Goal: Task Accomplishment & Management: Use online tool/utility

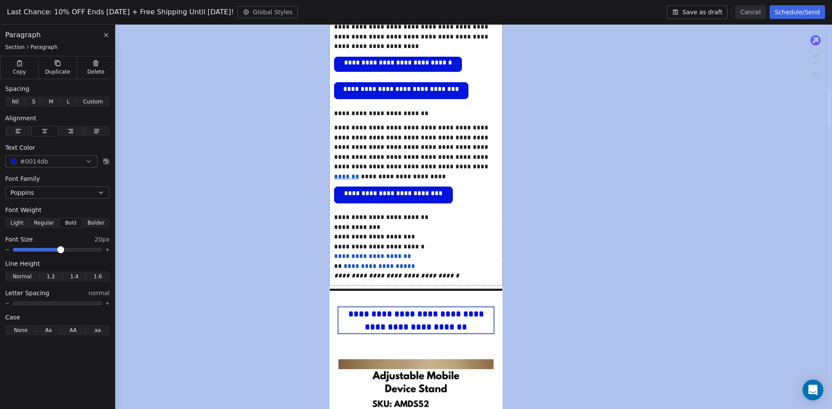
scroll to position [866, 0]
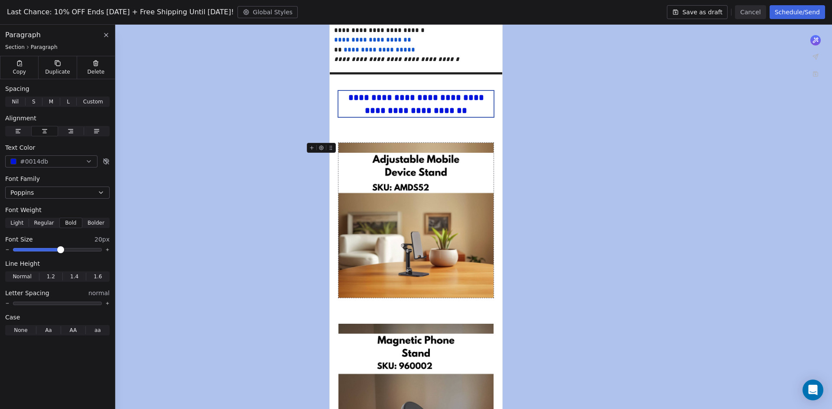
click at [449, 254] on img at bounding box center [415, 220] width 155 height 155
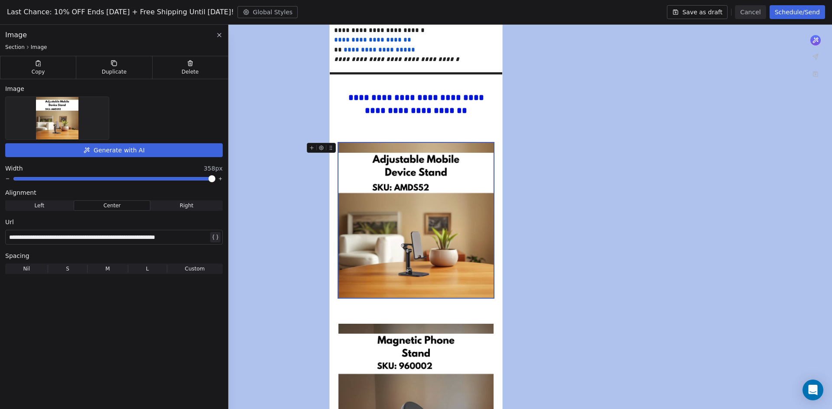
click at [90, 124] on div at bounding box center [57, 118] width 103 height 42
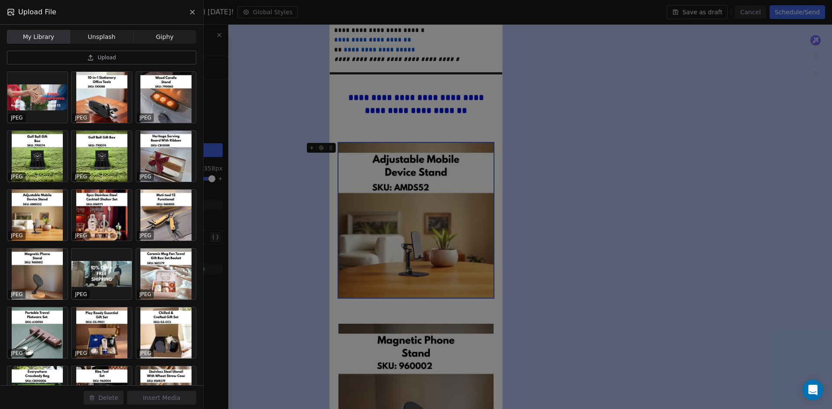
click at [95, 62] on button "Upload" at bounding box center [101, 58] width 189 height 14
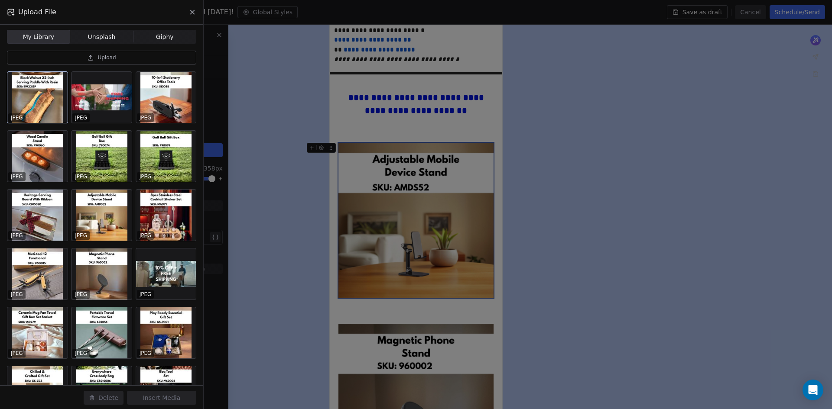
click at [35, 100] on div at bounding box center [37, 97] width 60 height 51
click at [185, 399] on button "Insert Media" at bounding box center [161, 398] width 69 height 14
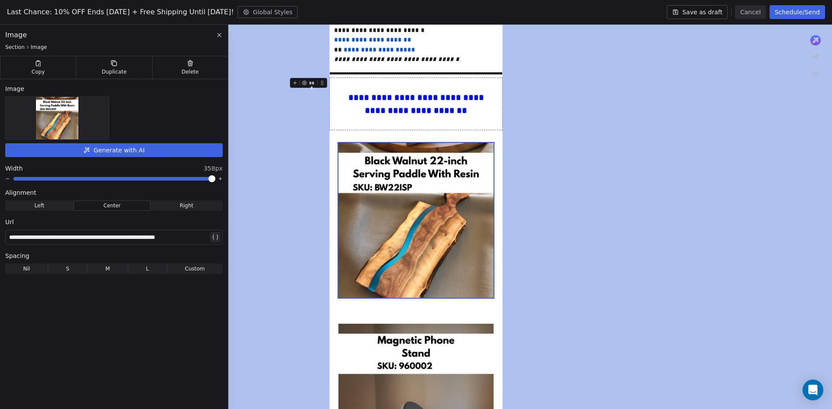
click at [168, 237] on div "**********" at bounding box center [108, 237] width 199 height 10
paste div
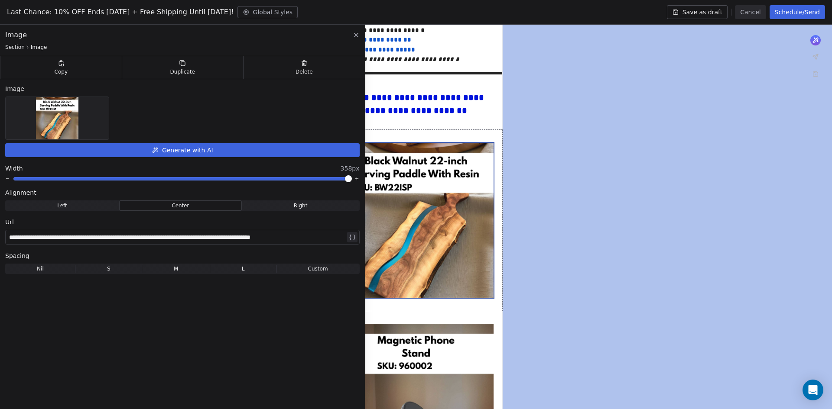
click at [298, 323] on div "**********" at bounding box center [182, 219] width 365 height 388
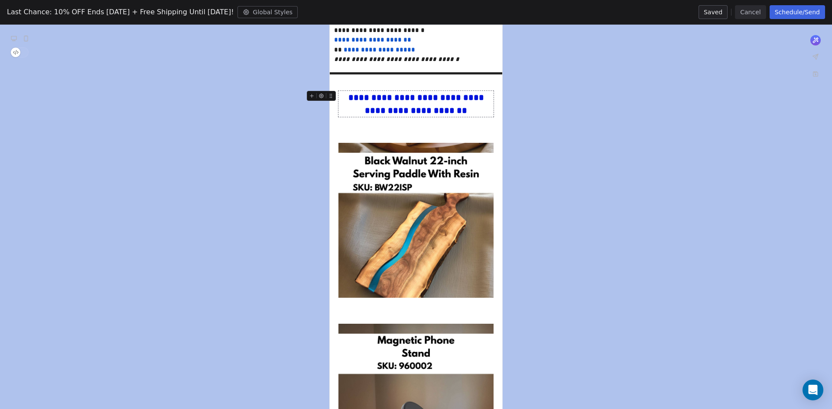
click at [425, 108] on div "**********" at bounding box center [415, 104] width 155 height 26
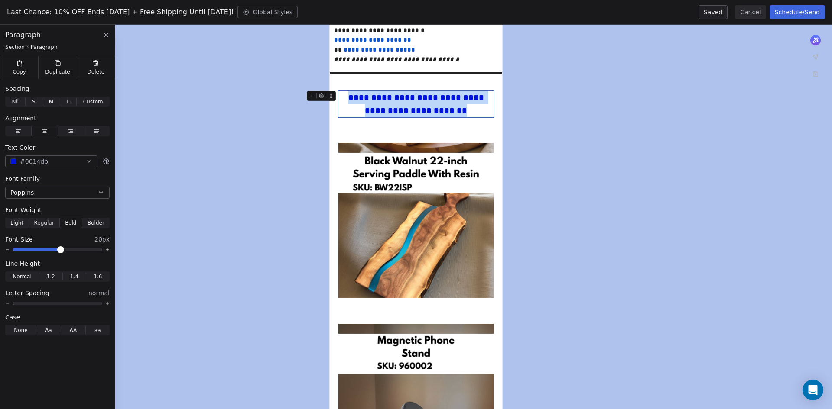
click at [425, 108] on div "**********" at bounding box center [415, 104] width 155 height 26
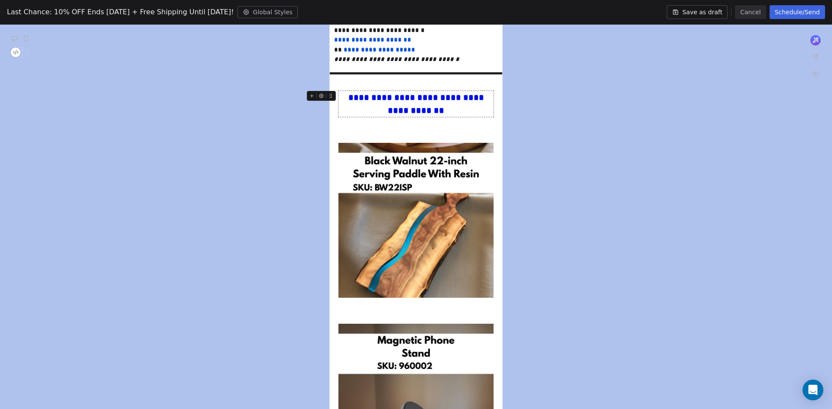
click at [427, 99] on div "**********" at bounding box center [415, 104] width 155 height 26
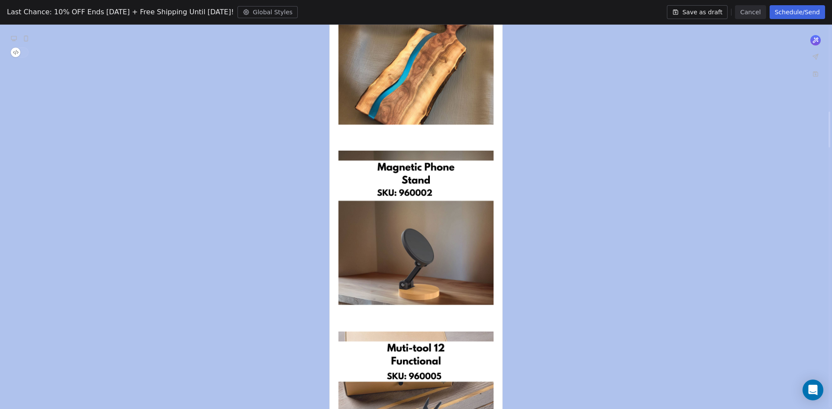
scroll to position [1083, 0]
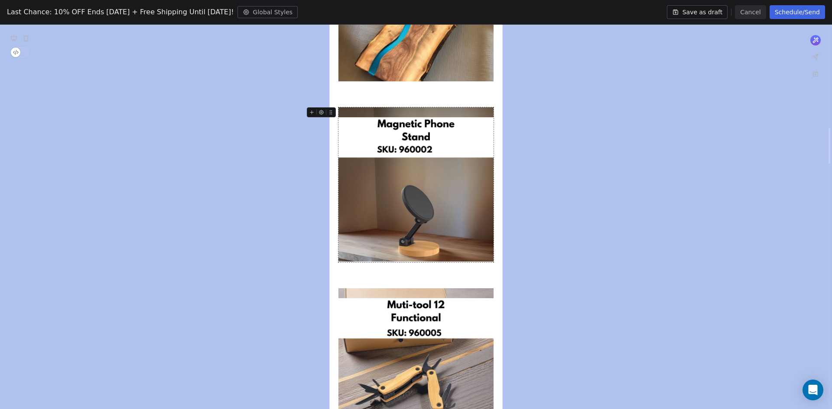
click at [438, 210] on img at bounding box center [415, 184] width 155 height 155
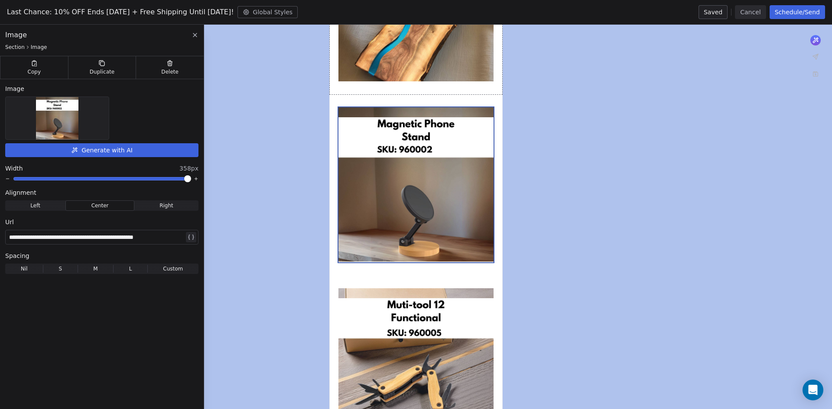
click at [54, 115] on img at bounding box center [57, 118] width 42 height 42
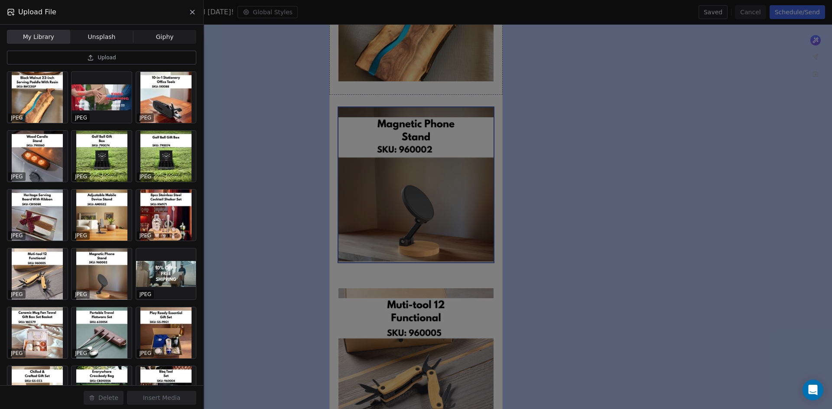
click at [111, 62] on button "Upload" at bounding box center [101, 58] width 189 height 14
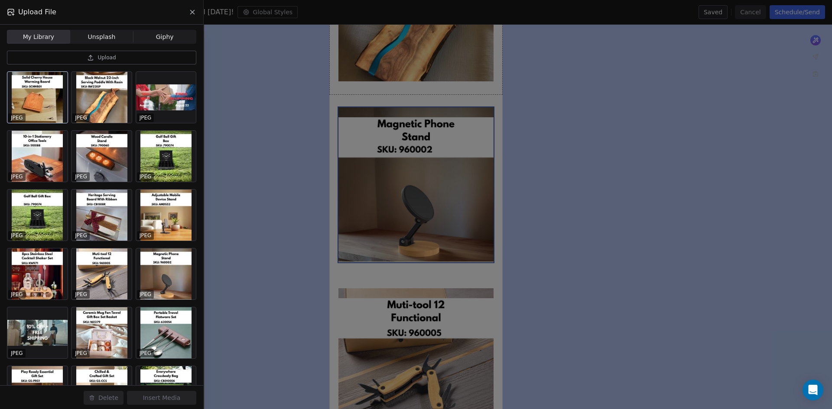
click at [54, 92] on div at bounding box center [37, 97] width 60 height 51
click at [165, 399] on button "Insert Media" at bounding box center [161, 398] width 69 height 14
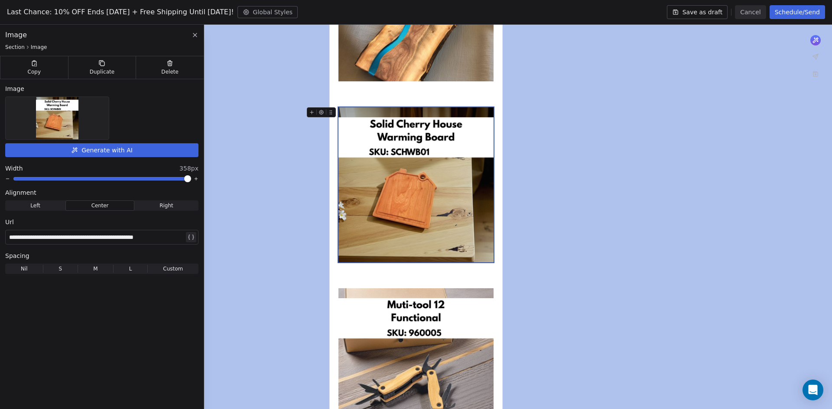
click at [134, 235] on div "**********" at bounding box center [96, 237] width 175 height 10
paste div
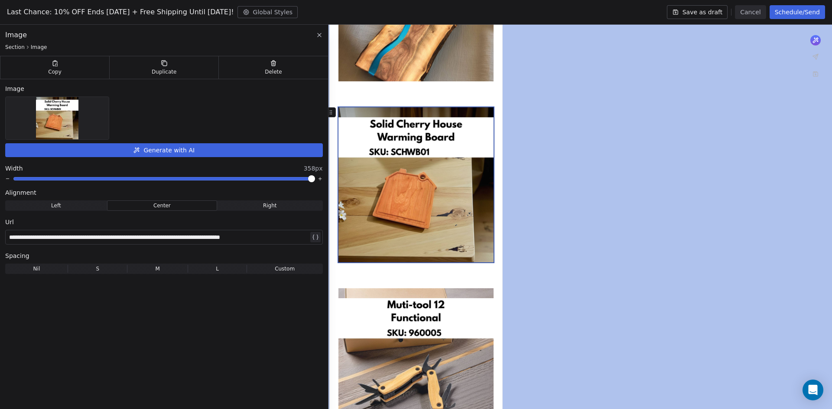
click at [237, 320] on div "**********" at bounding box center [164, 219] width 328 height 388
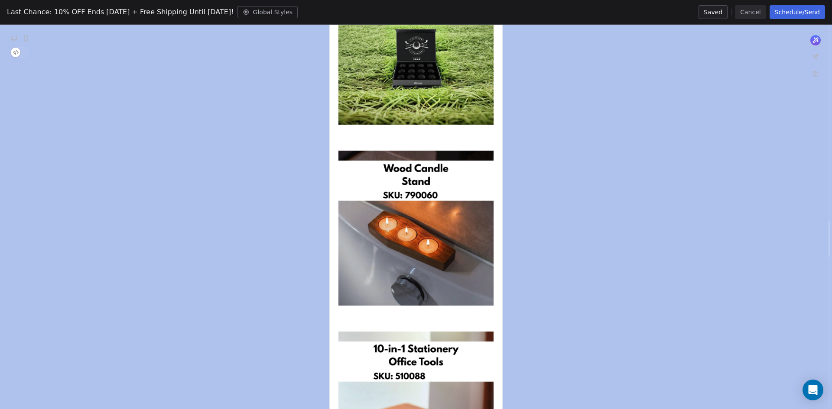
scroll to position [2123, 0]
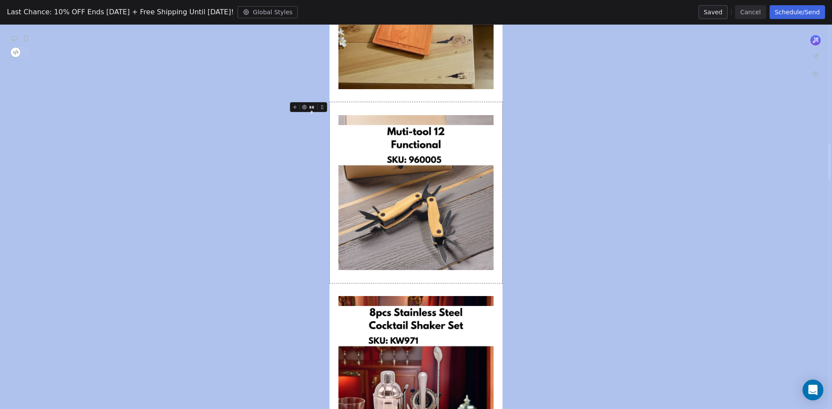
scroll to position [1213, 0]
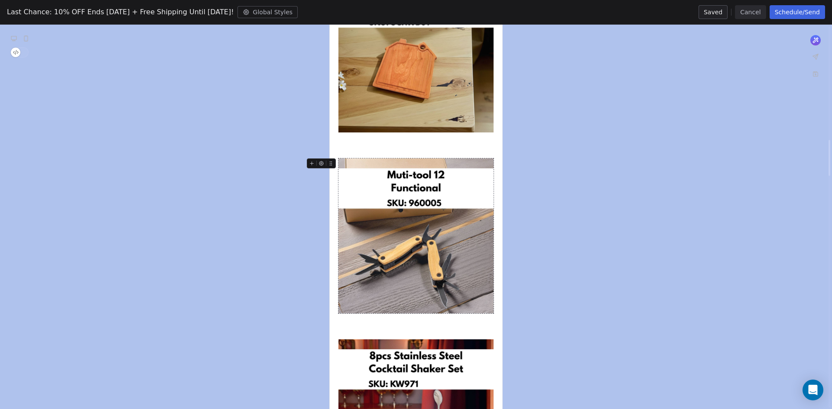
click at [432, 237] on img at bounding box center [415, 236] width 155 height 155
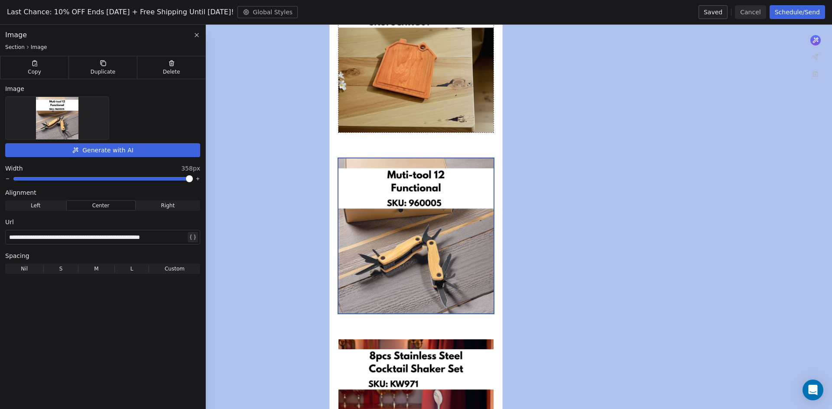
click at [53, 124] on img at bounding box center [57, 118] width 42 height 42
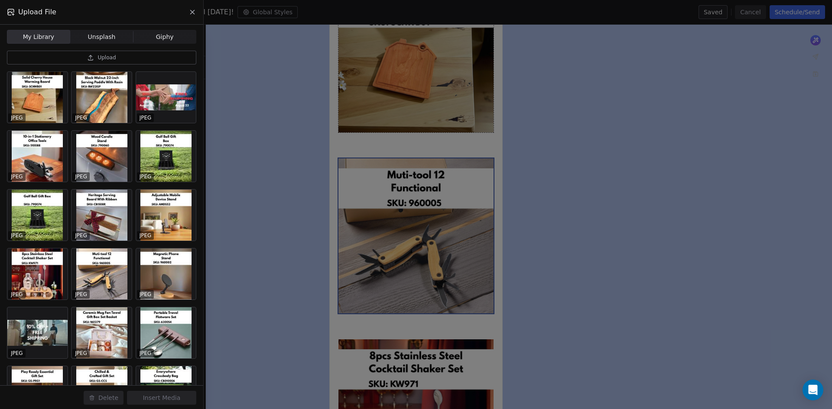
click at [89, 58] on icon at bounding box center [90, 57] width 7 height 7
click at [133, 57] on button "Upload" at bounding box center [101, 58] width 189 height 14
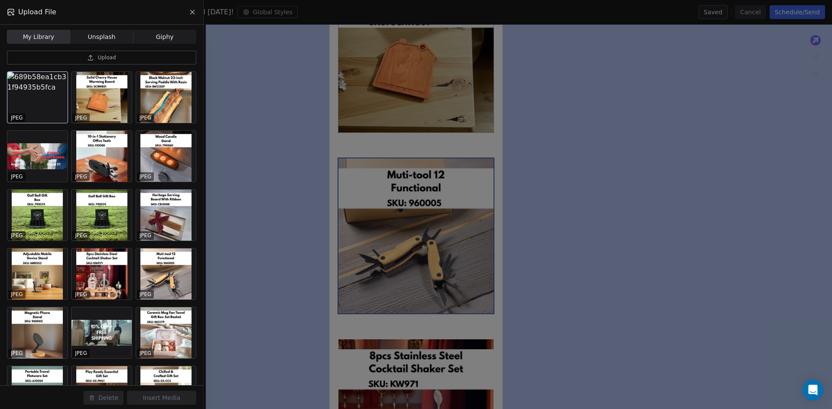
click at [25, 80] on div at bounding box center [37, 97] width 60 height 51
click at [105, 399] on button "Delete" at bounding box center [104, 398] width 40 height 14
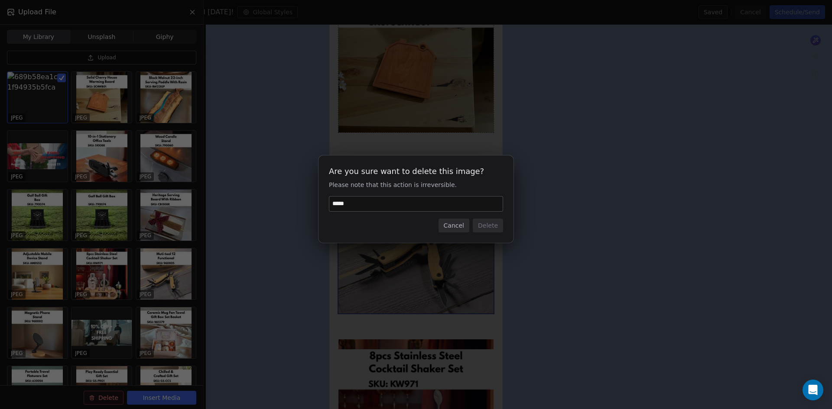
type input "******"
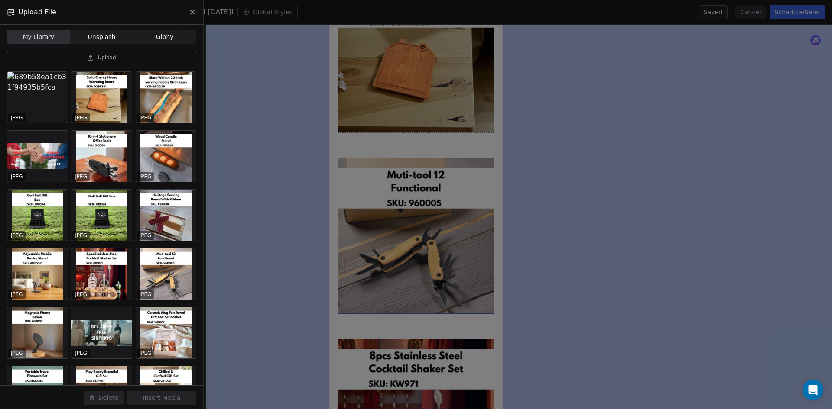
click at [113, 60] on span "Upload" at bounding box center [106, 57] width 18 height 7
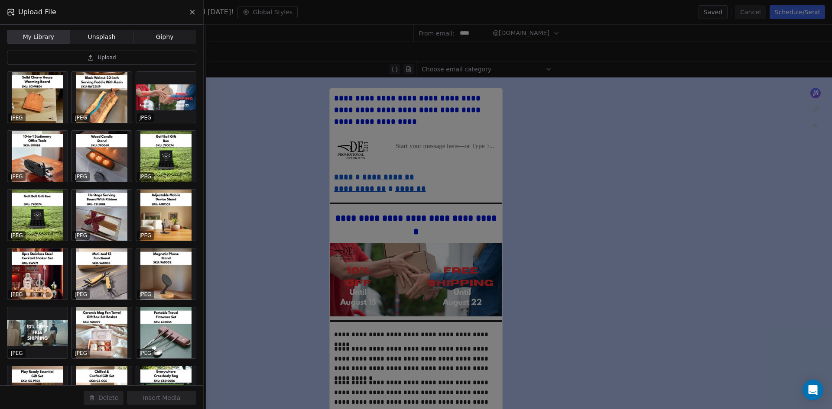
scroll to position [1213, 0]
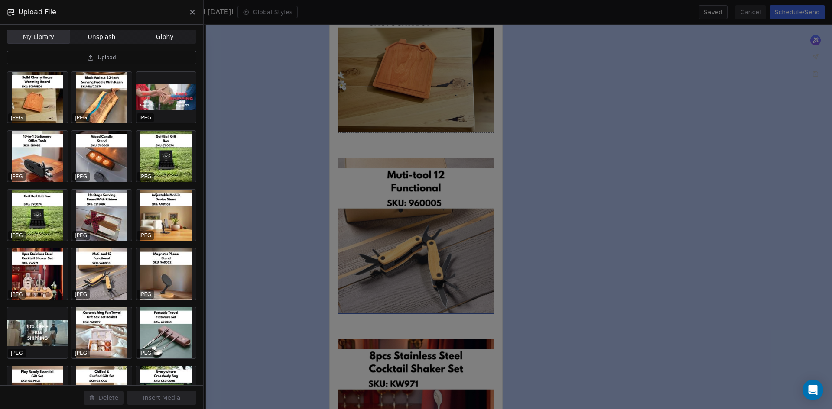
click at [592, 17] on div "Upload File My Library My Library Unsplash Unsplash Giphy Giphy Upload JPEG JPE…" at bounding box center [416, 204] width 832 height 409
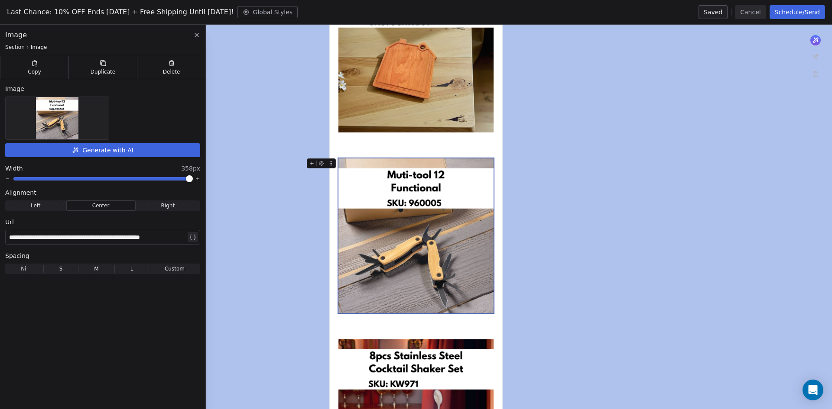
click at [63, 113] on img at bounding box center [57, 118] width 42 height 42
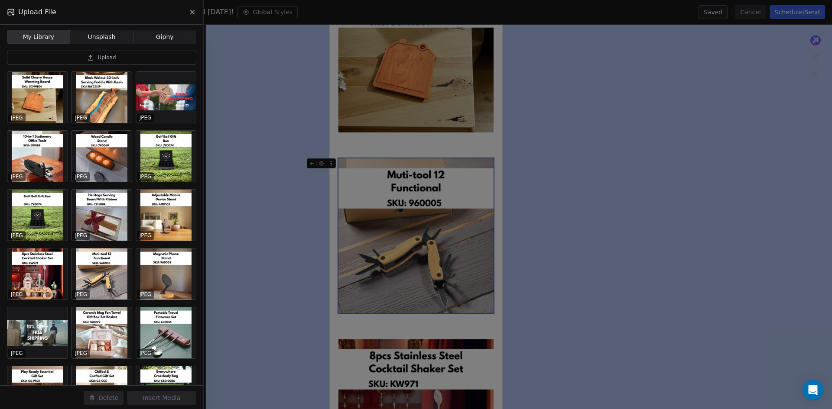
click at [128, 58] on button "Upload" at bounding box center [101, 58] width 189 height 14
click at [126, 10] on div "Upload File" at bounding box center [101, 12] width 203 height 24
click at [126, 14] on div "Upload File" at bounding box center [101, 12] width 203 height 24
click at [97, 12] on div "Upload File" at bounding box center [101, 12] width 203 height 24
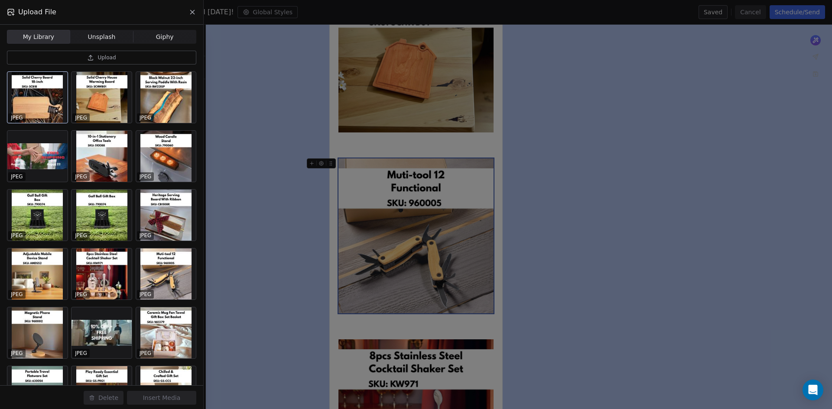
click at [39, 87] on div at bounding box center [37, 97] width 60 height 51
click at [176, 400] on button "Insert Media" at bounding box center [161, 398] width 69 height 14
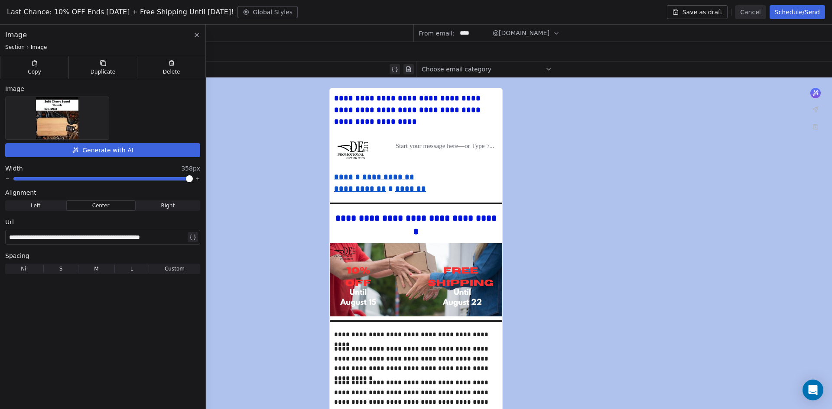
scroll to position [1213, 0]
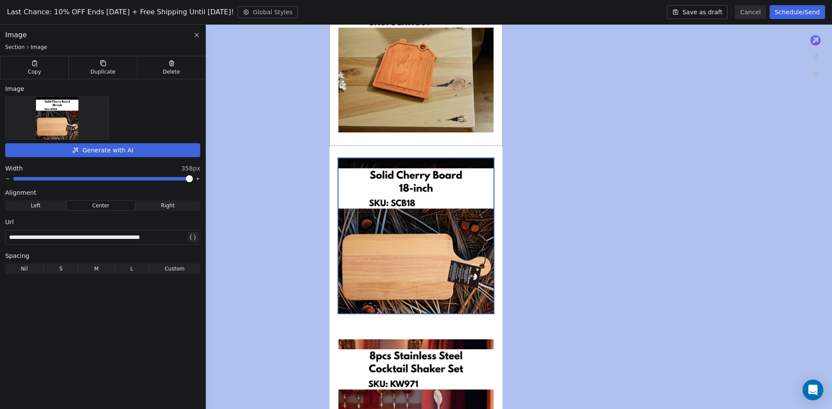
click at [105, 239] on div "**********" at bounding box center [97, 237] width 177 height 10
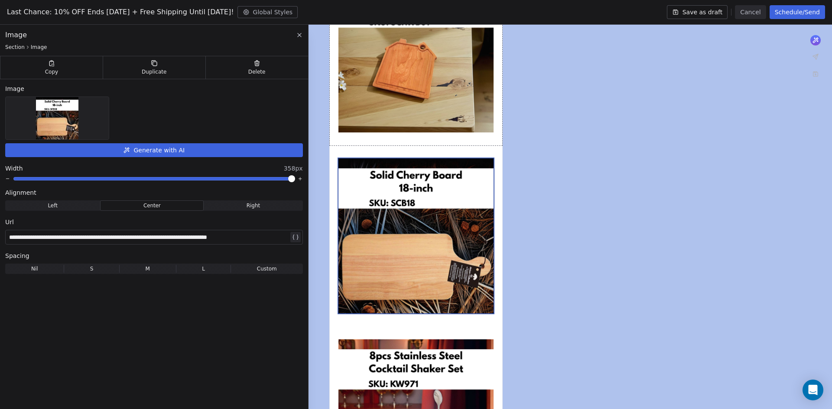
click at [175, 337] on div "**********" at bounding box center [154, 219] width 308 height 388
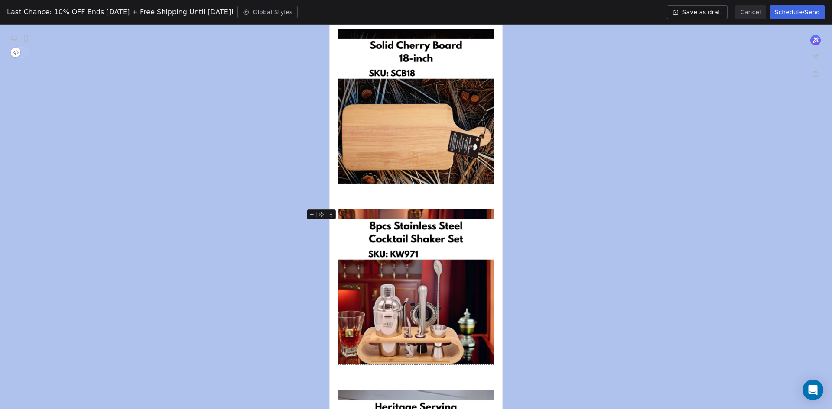
click at [445, 275] on img at bounding box center [415, 287] width 155 height 155
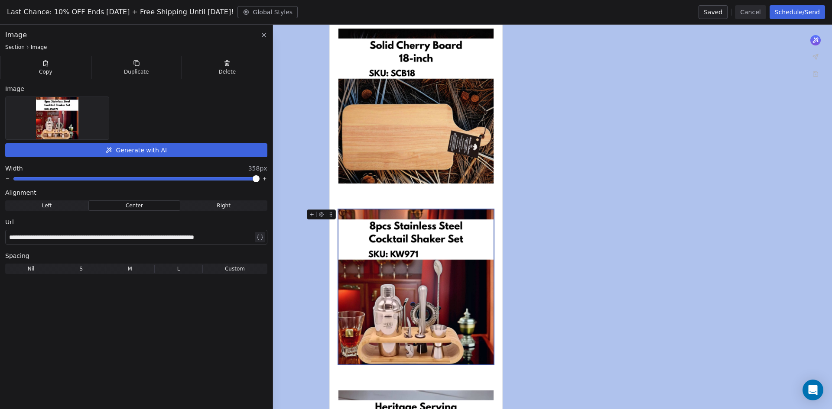
click at [415, 269] on img at bounding box center [415, 287] width 155 height 155
click at [42, 119] on img at bounding box center [57, 118] width 42 height 42
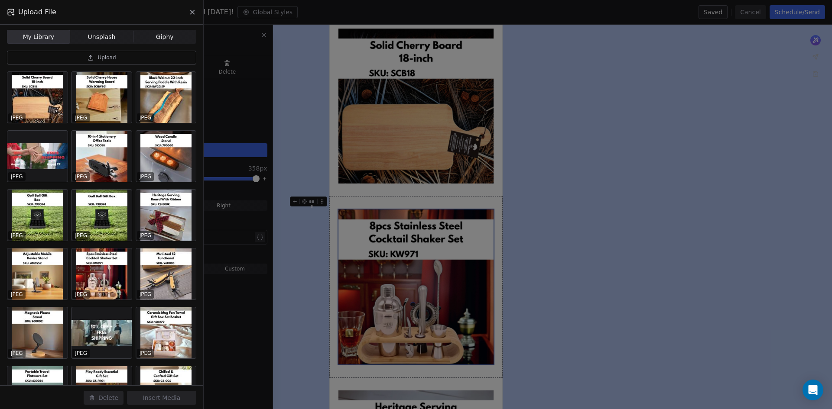
click at [128, 60] on button "Upload" at bounding box center [101, 58] width 189 height 14
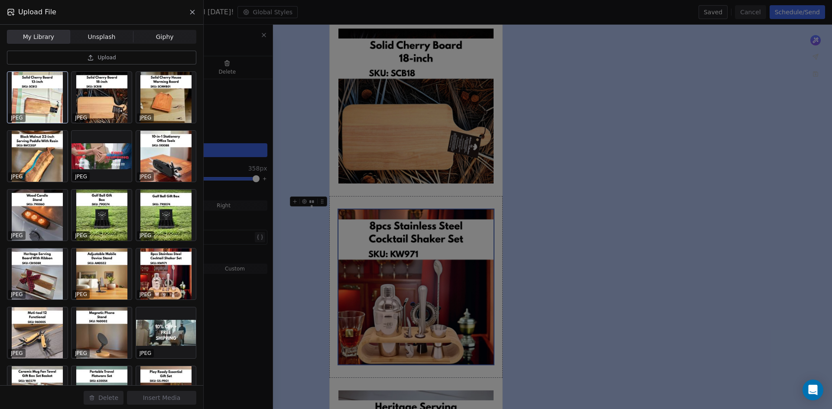
click at [35, 100] on div at bounding box center [37, 97] width 60 height 51
click at [175, 397] on button "Insert Media" at bounding box center [161, 398] width 69 height 14
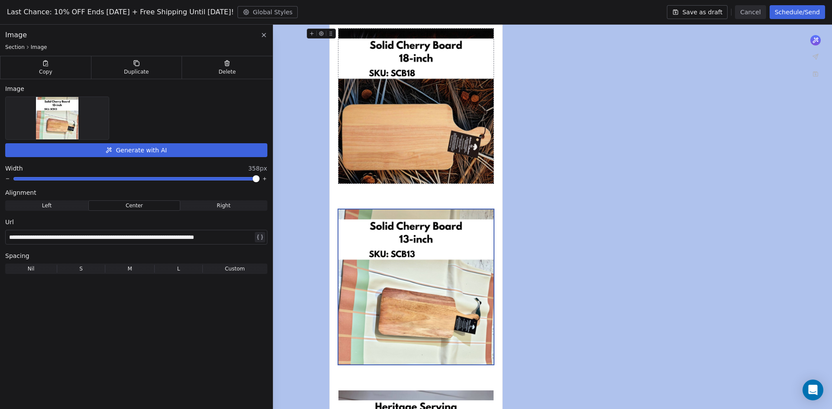
click at [147, 233] on div "**********" at bounding box center [131, 237] width 244 height 10
paste div
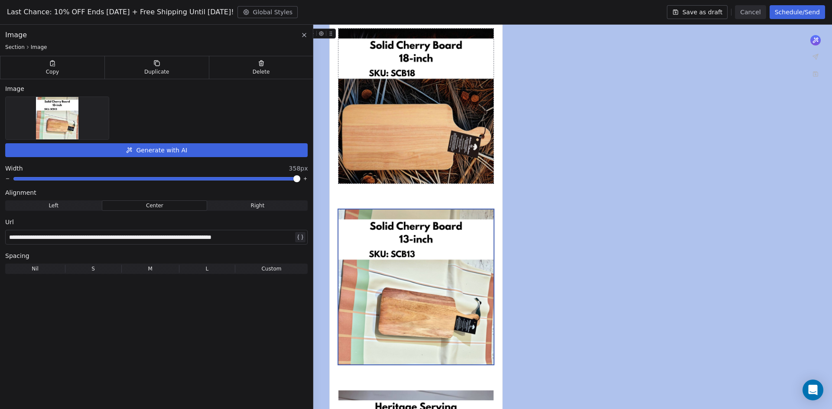
click at [246, 333] on div "**********" at bounding box center [156, 219] width 313 height 388
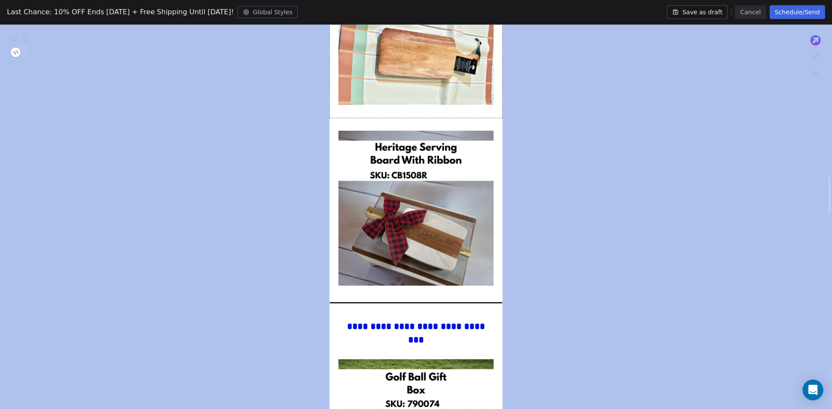
scroll to position [1646, 0]
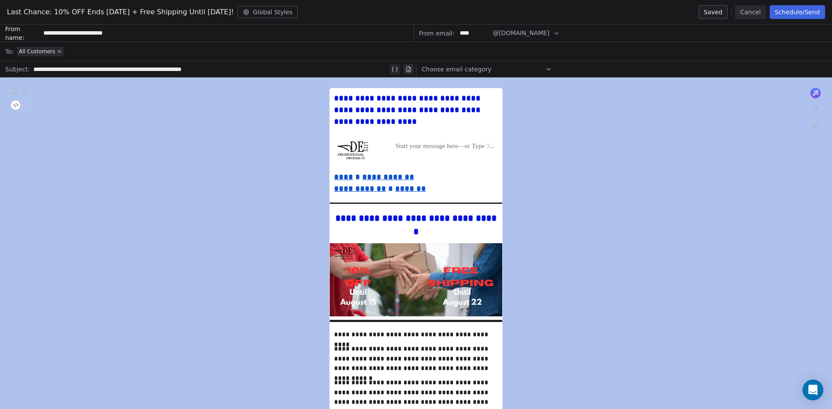
scroll to position [1646, 0]
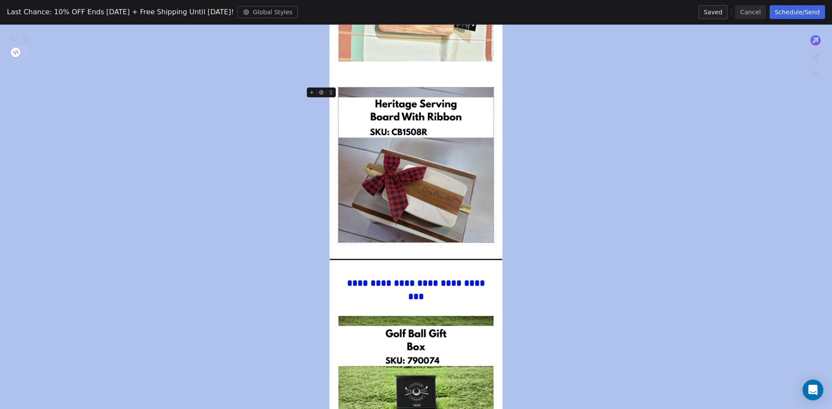
click at [418, 169] on img at bounding box center [415, 164] width 155 height 155
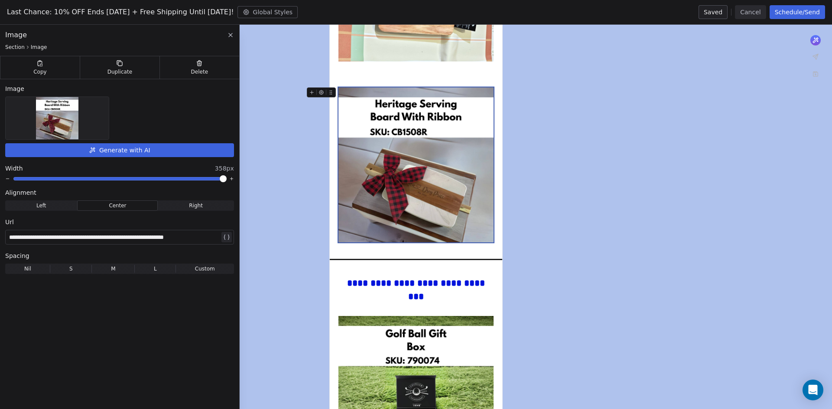
click at [87, 117] on div at bounding box center [57, 118] width 103 height 42
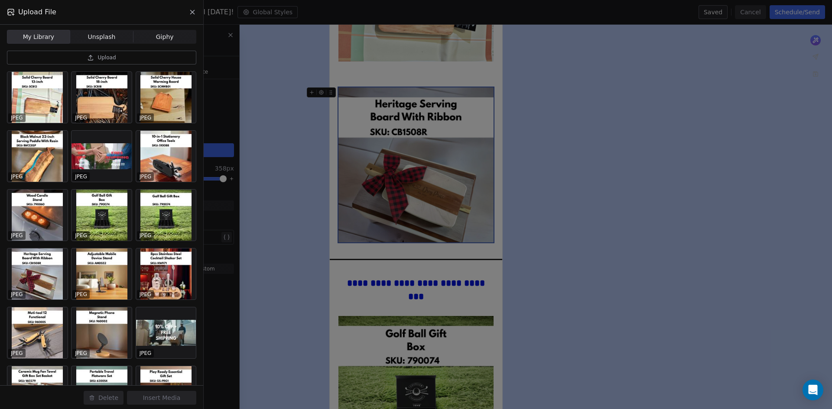
click at [110, 56] on span "Upload" at bounding box center [106, 57] width 18 height 7
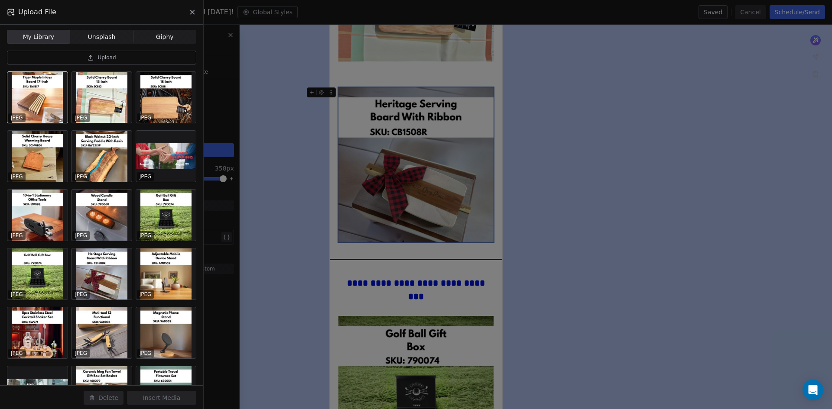
click at [22, 101] on div at bounding box center [37, 97] width 60 height 51
click at [173, 397] on button "Insert Media" at bounding box center [161, 398] width 69 height 14
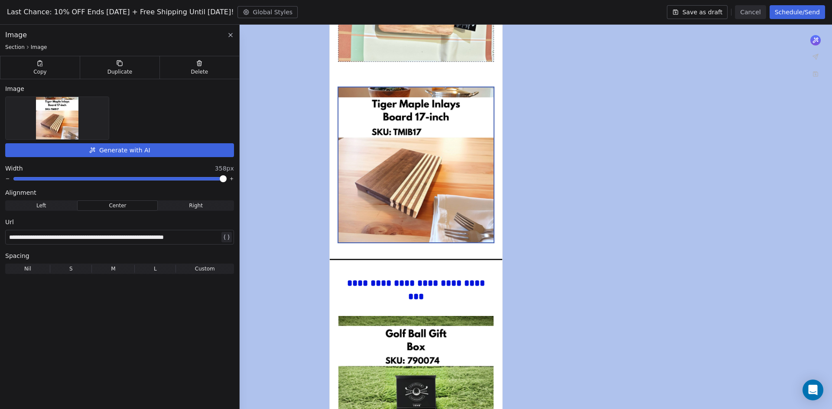
click at [165, 237] on div "**********" at bounding box center [114, 237] width 211 height 10
paste div
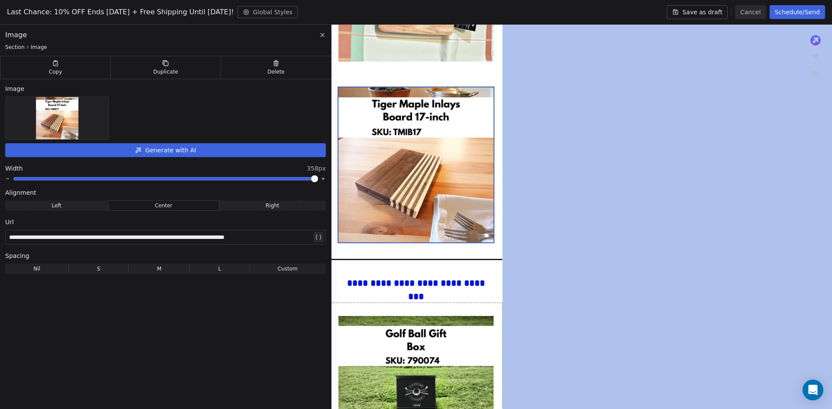
drag, startPoint x: 252, startPoint y: 345, endPoint x: 279, endPoint y: 335, distance: 28.1
click at [252, 345] on div "**********" at bounding box center [165, 219] width 331 height 388
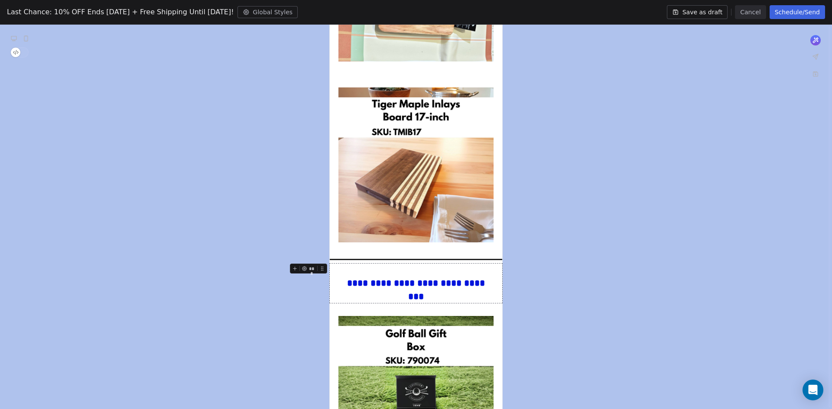
scroll to position [1603, 0]
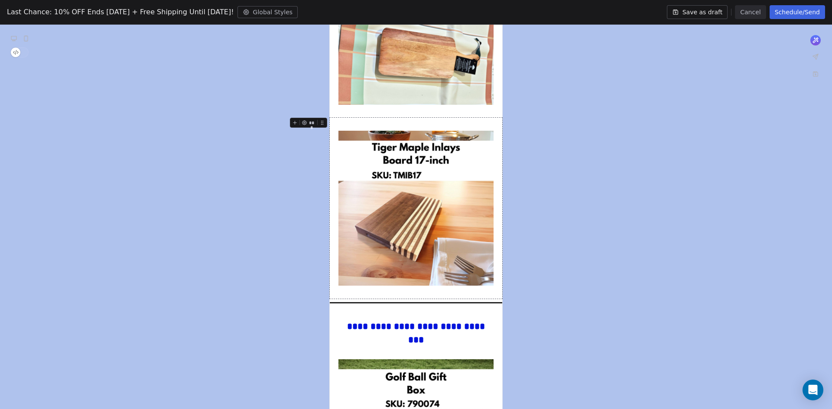
click at [296, 122] on icon at bounding box center [295, 123] width 6 height 6
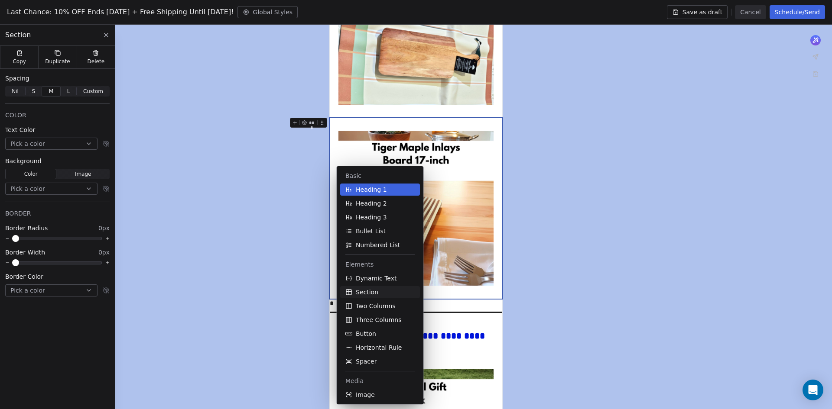
click at [377, 298] on button "Section" at bounding box center [380, 292] width 80 height 12
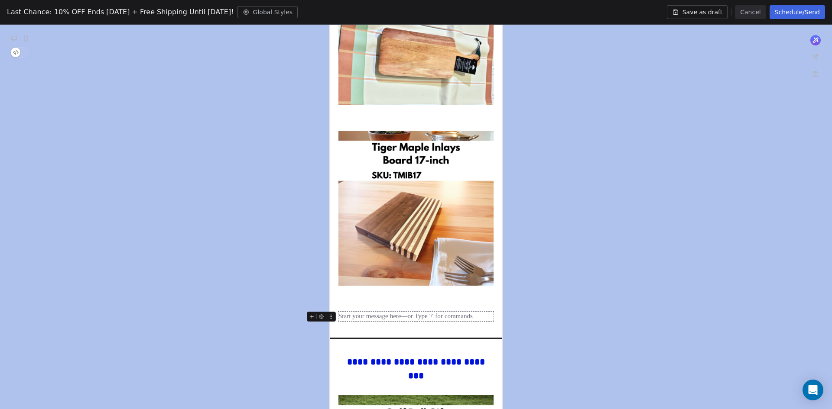
click at [370, 319] on div at bounding box center [415, 317] width 155 height 10
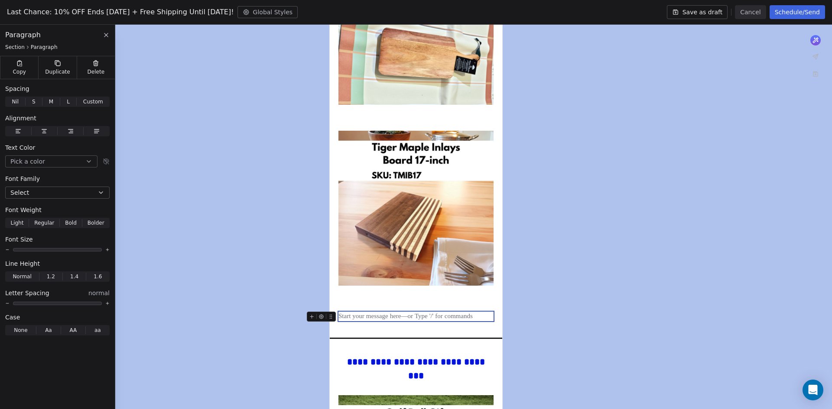
click at [313, 315] on icon at bounding box center [312, 317] width 6 height 6
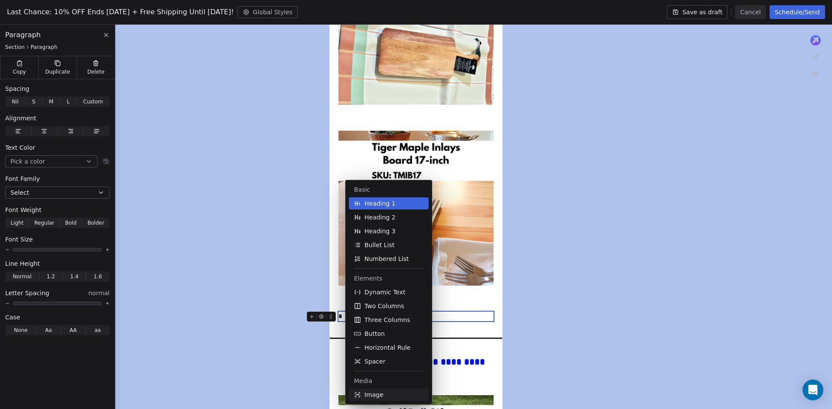
click at [385, 394] on button "Image" at bounding box center [389, 395] width 80 height 12
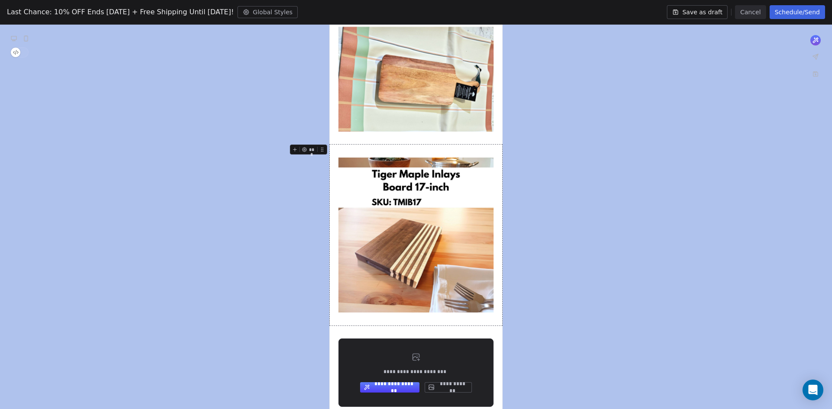
scroll to position [1706, 0]
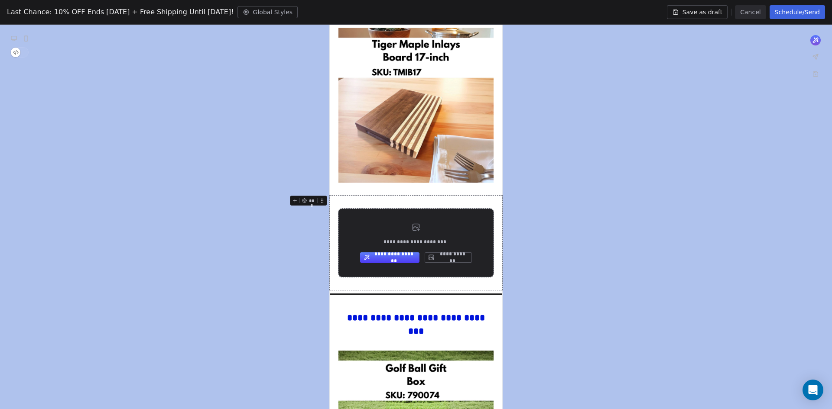
click at [458, 256] on button "**********" at bounding box center [448, 258] width 47 height 10
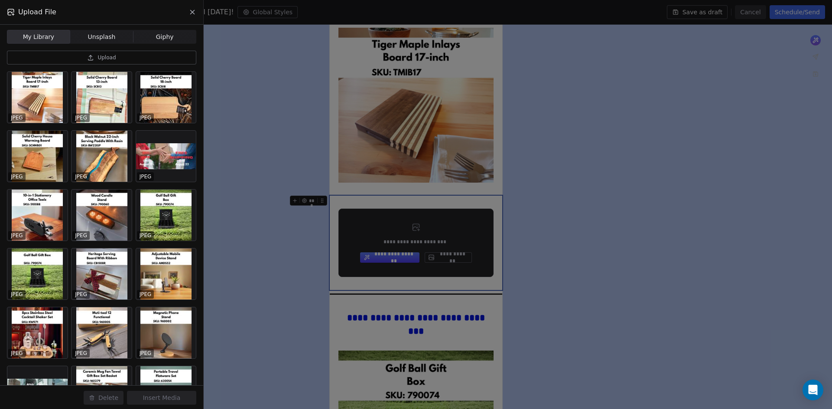
click at [112, 58] on span "Upload" at bounding box center [106, 57] width 18 height 7
click at [126, 57] on button "Upload" at bounding box center [101, 58] width 189 height 14
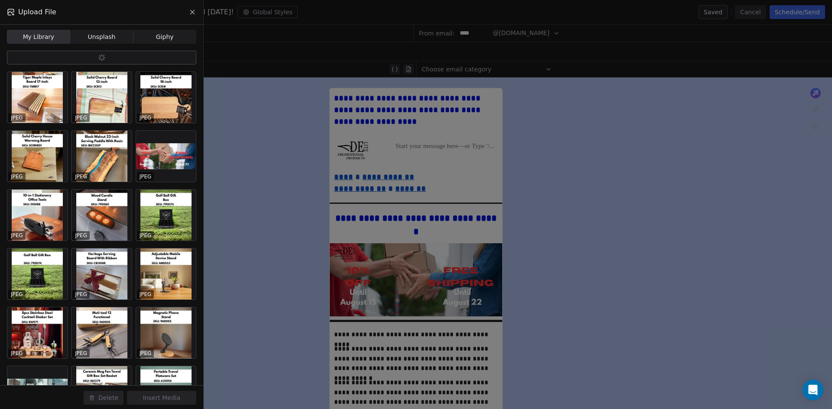
scroll to position [1706, 0]
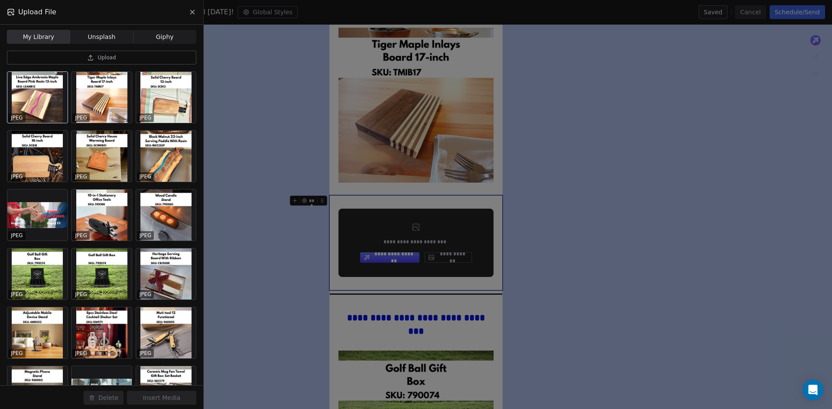
click at [54, 102] on div at bounding box center [37, 97] width 60 height 51
click at [183, 395] on button "Insert Media" at bounding box center [161, 398] width 69 height 14
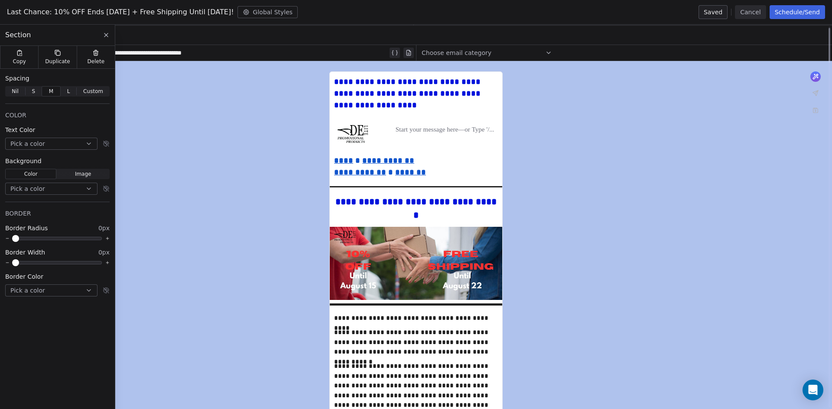
scroll to position [0, 0]
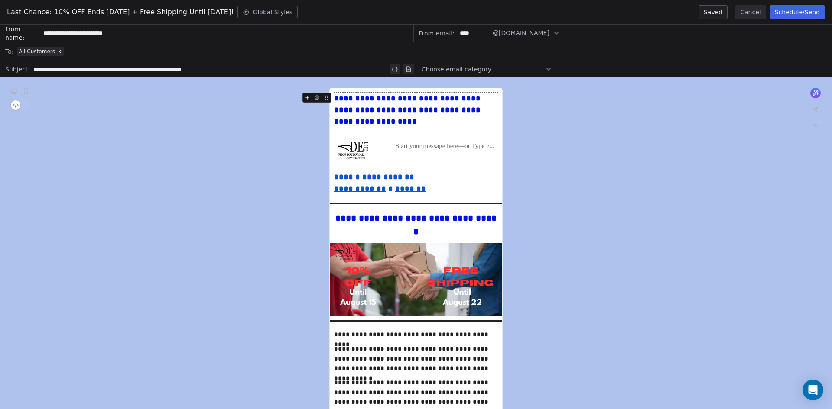
click at [250, 69] on div "**********" at bounding box center [210, 69] width 354 height 10
paste div
click at [703, 10] on button "Save as draft" at bounding box center [697, 12] width 61 height 14
click at [756, 12] on button "Cancel" at bounding box center [750, 12] width 31 height 14
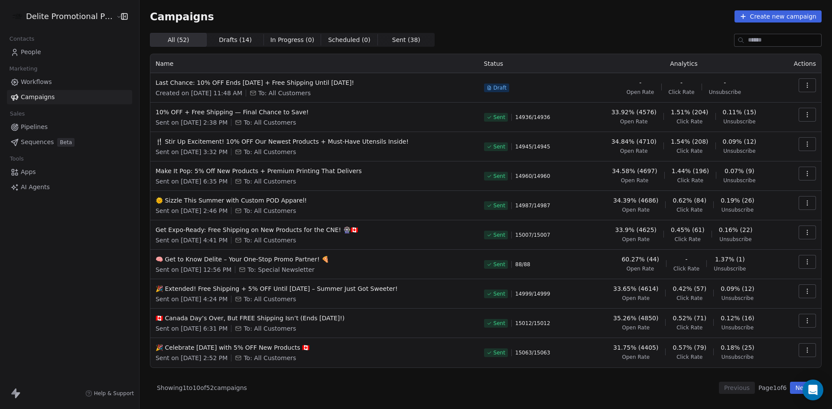
click at [807, 86] on icon "button" at bounding box center [807, 85] width 7 height 7
click at [758, 122] on span "Rename" at bounding box center [752, 118] width 29 height 10
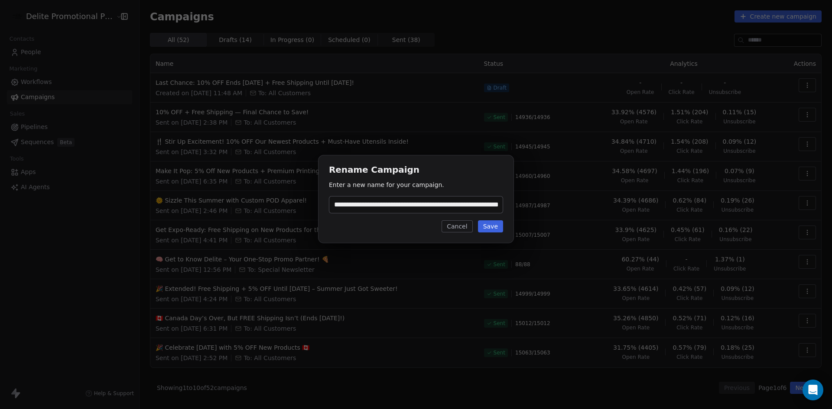
scroll to position [0, 46]
type input "**********"
click at [495, 229] on button "Save" at bounding box center [490, 226] width 25 height 12
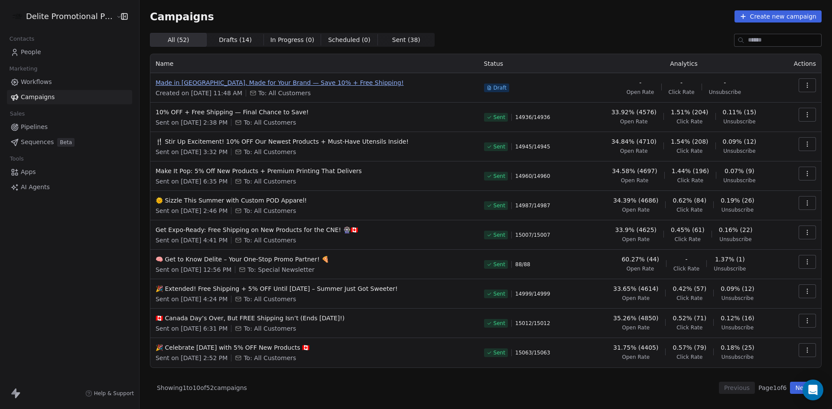
click at [316, 84] on span "Made in [GEOGRAPHIC_DATA], Made for Your Brand — Save 10% + Free Shipping!" at bounding box center [315, 82] width 318 height 9
